Goal: Navigation & Orientation: Find specific page/section

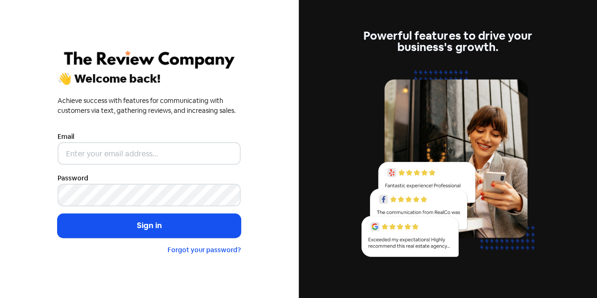
click at [153, 152] on input "email" at bounding box center [149, 153] width 183 height 23
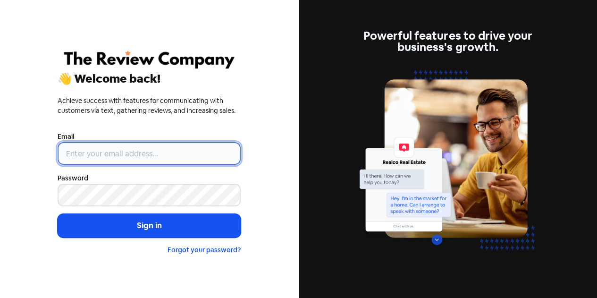
type input "[EMAIL_ADDRESS][DOMAIN_NAME]"
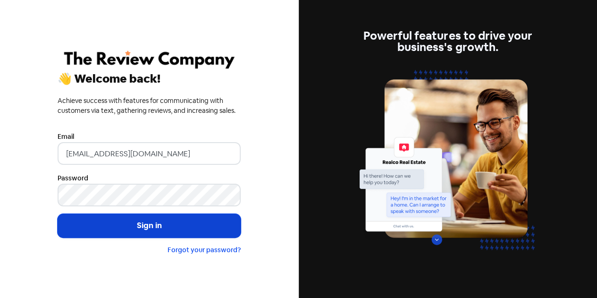
click at [116, 229] on button "Sign in" at bounding box center [149, 226] width 183 height 24
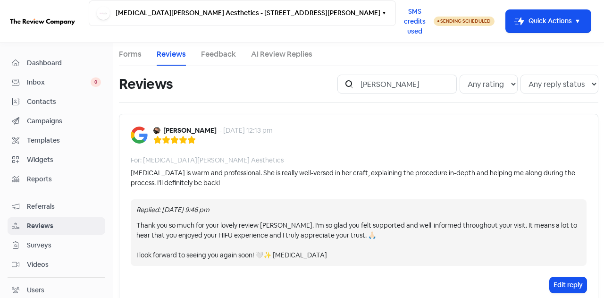
click at [40, 85] on span "Inbox" at bounding box center [59, 82] width 64 height 10
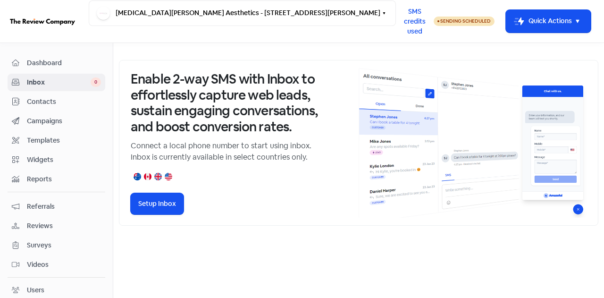
click at [46, 100] on span "Contacts" at bounding box center [64, 102] width 74 height 10
